Goal: Information Seeking & Learning: Learn about a topic

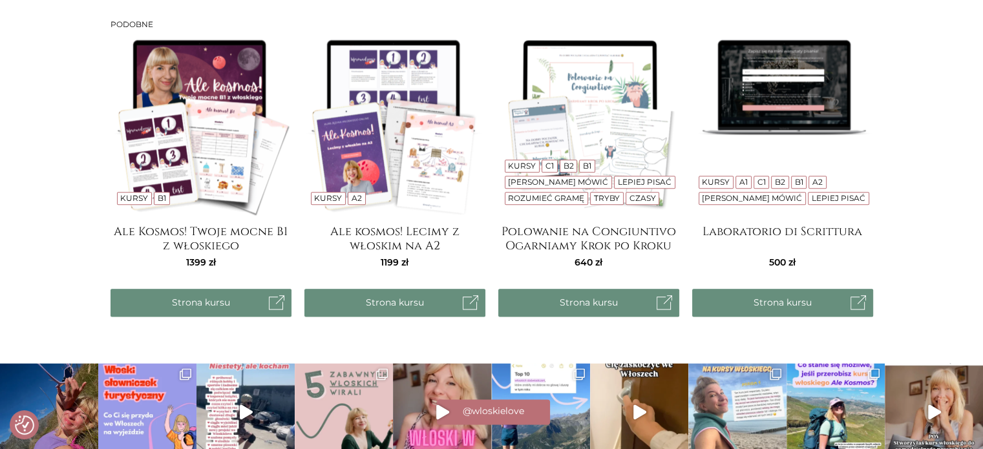
scroll to position [1541, 0]
click at [233, 131] on img at bounding box center [201, 125] width 181 height 181
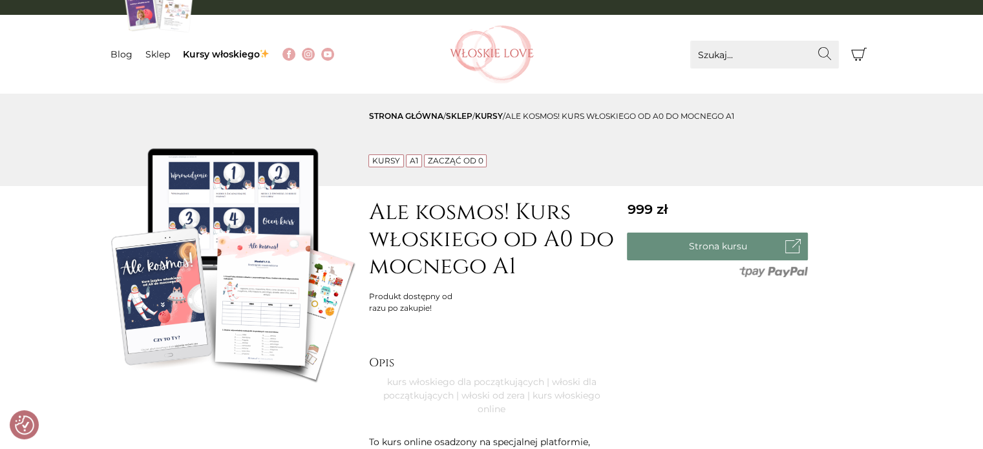
scroll to position [0, 0]
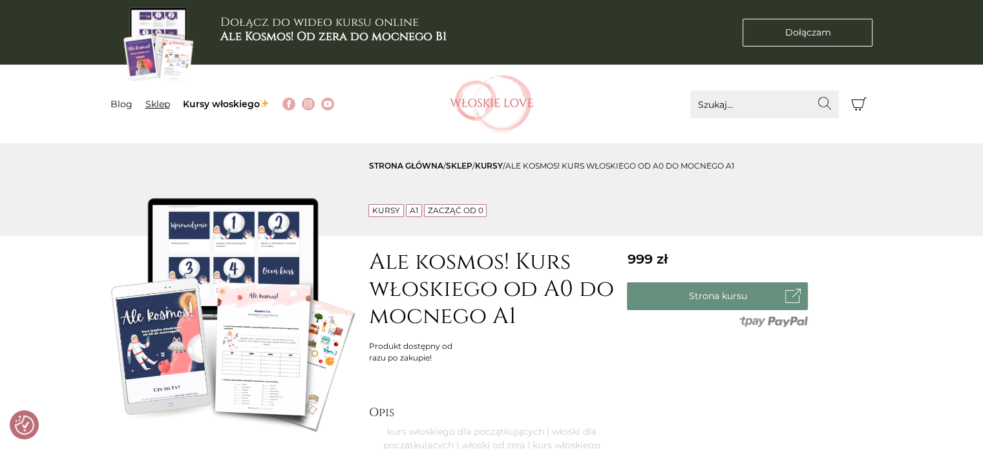
click at [150, 105] on link "Sklep" at bounding box center [157, 104] width 25 height 12
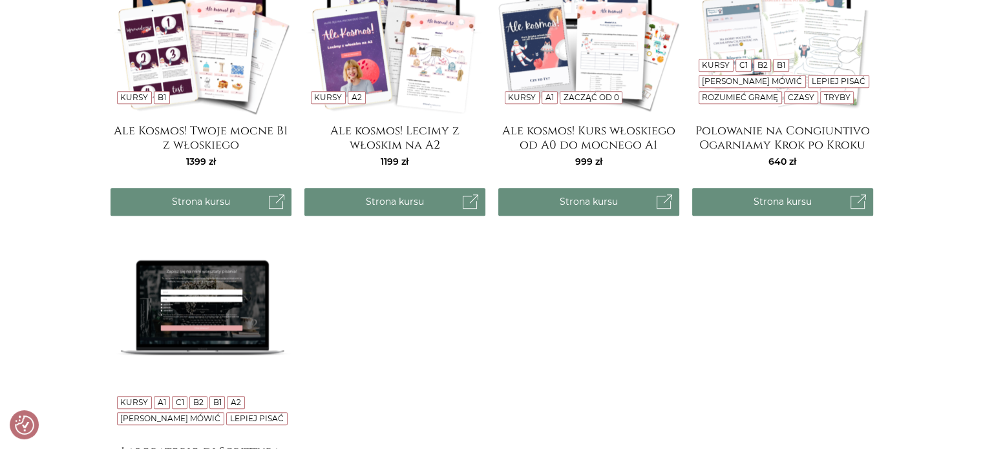
scroll to position [1147, 0]
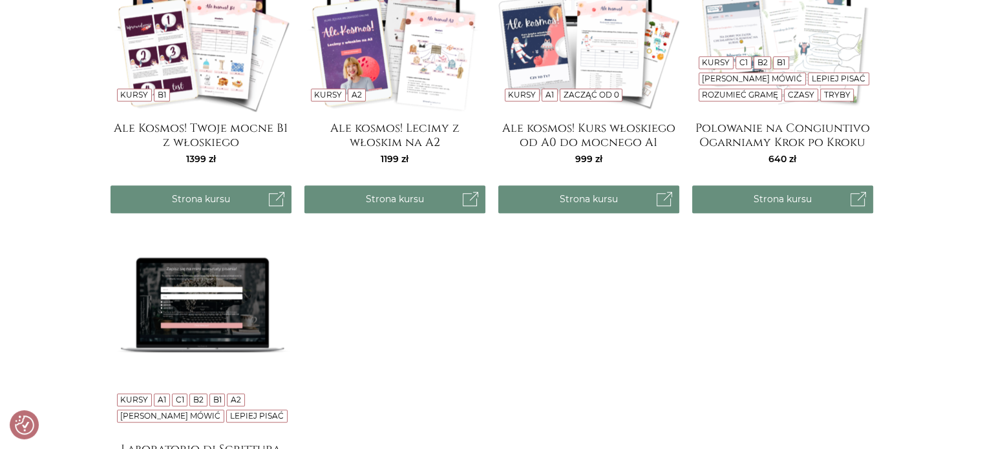
click at [615, 55] on img at bounding box center [588, 21] width 181 height 181
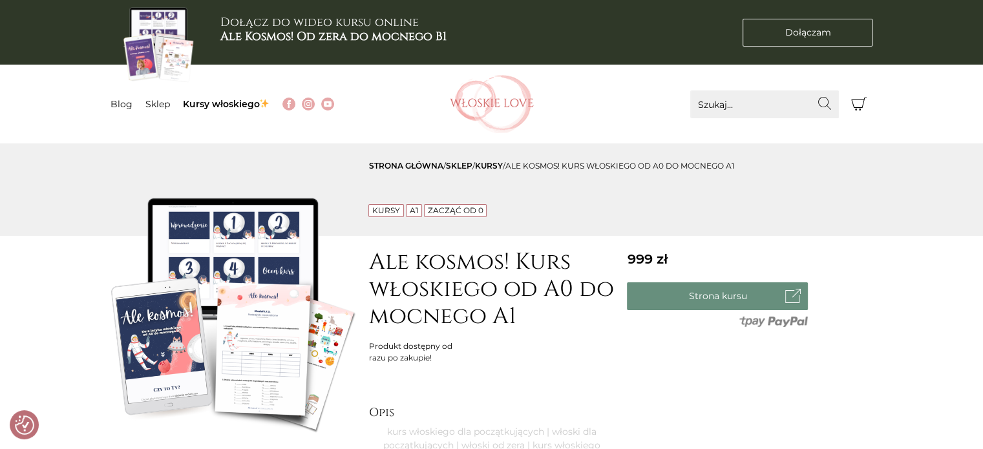
scroll to position [2, 0]
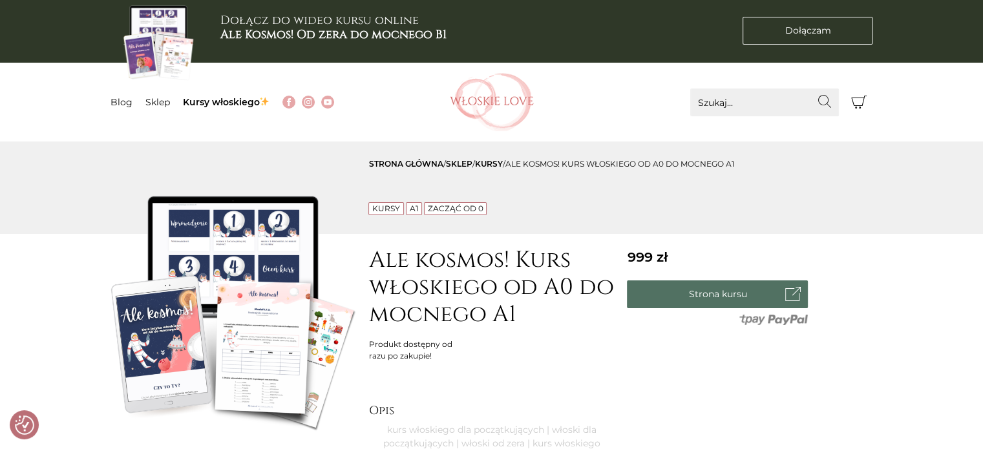
click at [692, 289] on link "Strona kursu" at bounding box center [717, 295] width 181 height 28
